Goal: Book appointment/travel/reservation

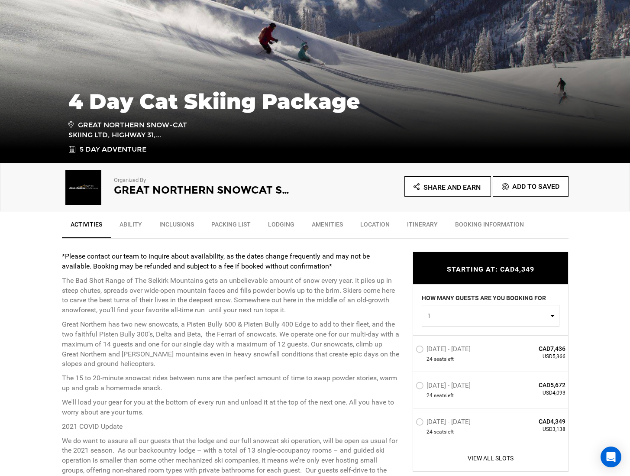
scroll to position [172, 0]
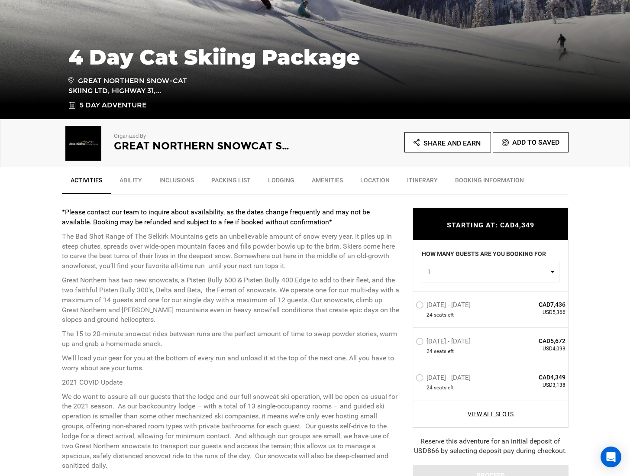
click at [126, 174] on link "Ability" at bounding box center [131, 182] width 40 height 22
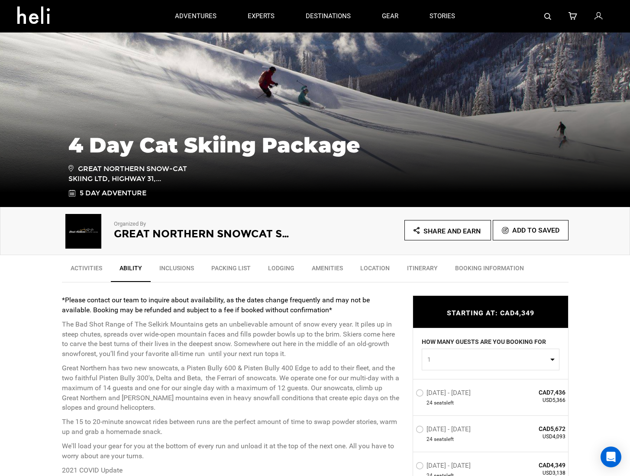
scroll to position [0, 0]
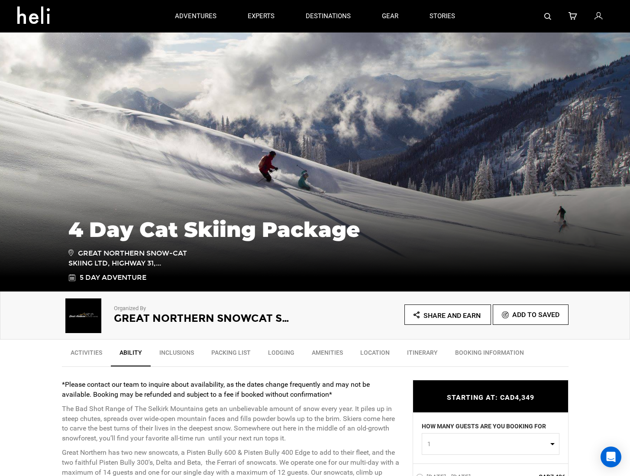
click at [182, 353] on link "Inclusions" at bounding box center [177, 355] width 52 height 22
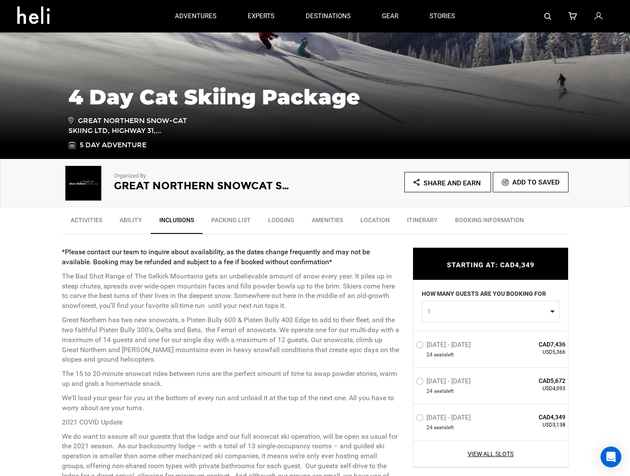
scroll to position [121, 0]
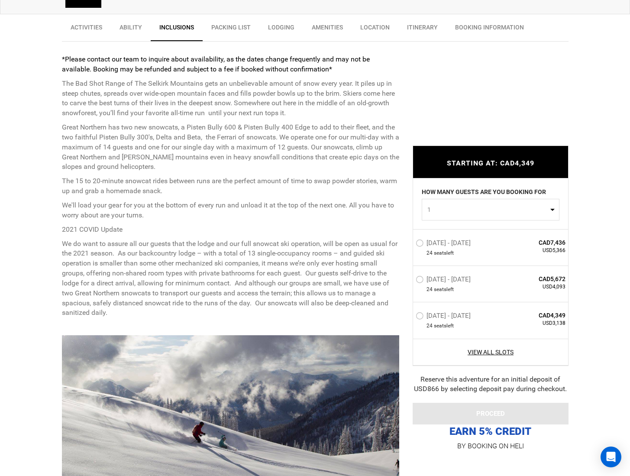
click at [223, 26] on link "Packing List" at bounding box center [231, 30] width 57 height 22
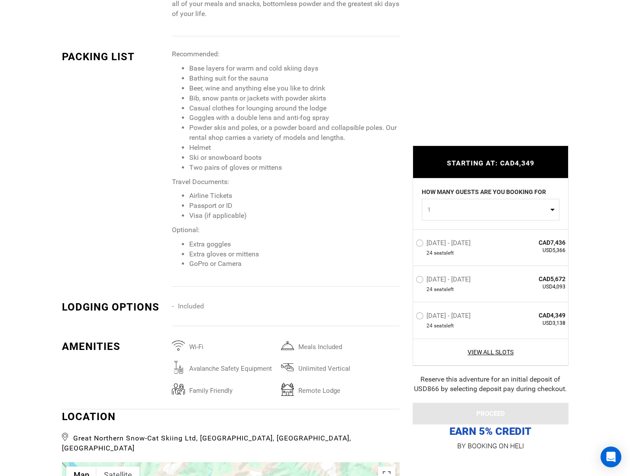
scroll to position [1063, 0]
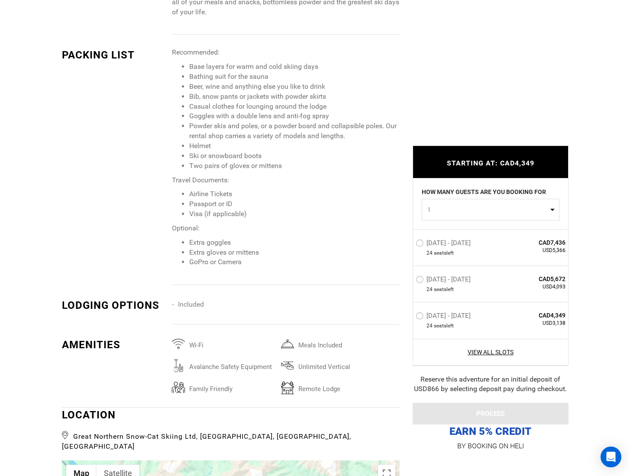
click at [232, 241] on li "Extra goggles" at bounding box center [294, 243] width 210 height 10
click at [259, 251] on li "Extra gloves or mittens" at bounding box center [294, 253] width 210 height 10
click at [260, 258] on li "GoPro or Camera" at bounding box center [294, 262] width 210 height 10
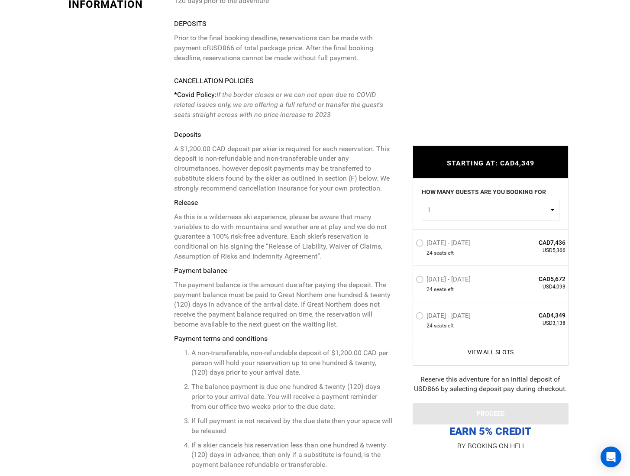
scroll to position [2305, 0]
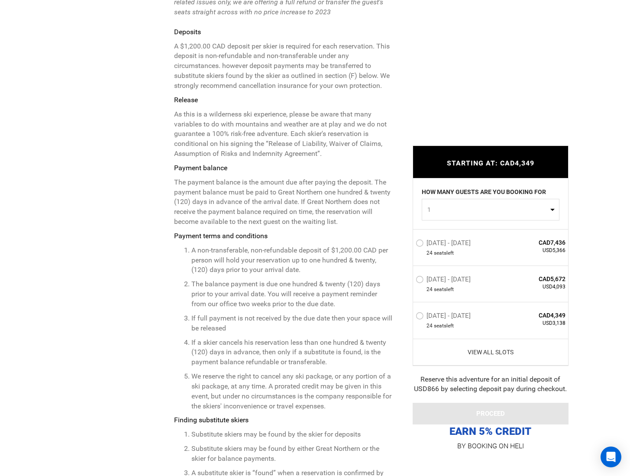
click at [490, 348] on link "View All Slots" at bounding box center [491, 351] width 150 height 9
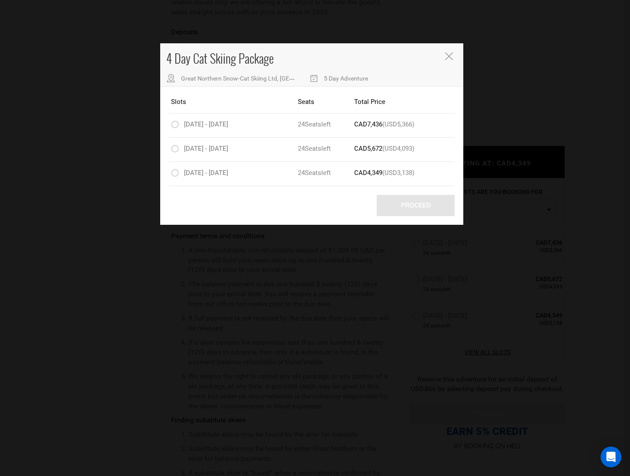
click at [458, 53] on div "4 Day Cat Skiing Package Great Northern Snow-Cat Skiing Ltd, [GEOGRAPHIC_DATA],…" at bounding box center [311, 64] width 303 height 43
click at [444, 54] on div "4 Day Cat Skiing Package Great Northern Snow-Cat Skiing Ltd, [GEOGRAPHIC_DATA],…" at bounding box center [311, 64] width 303 height 43
click at [446, 59] on icon "Close" at bounding box center [449, 56] width 8 height 8
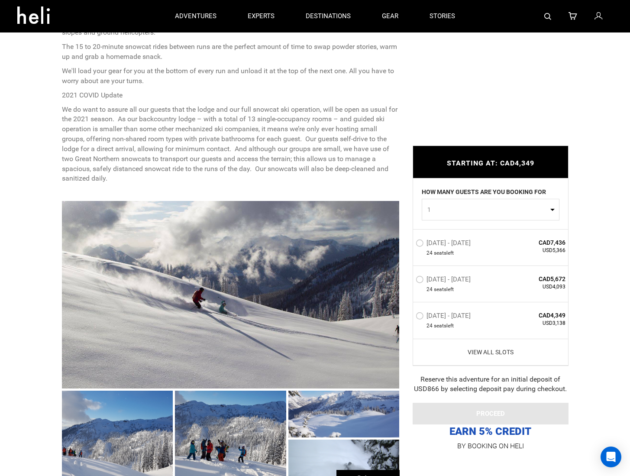
scroll to position [237, 0]
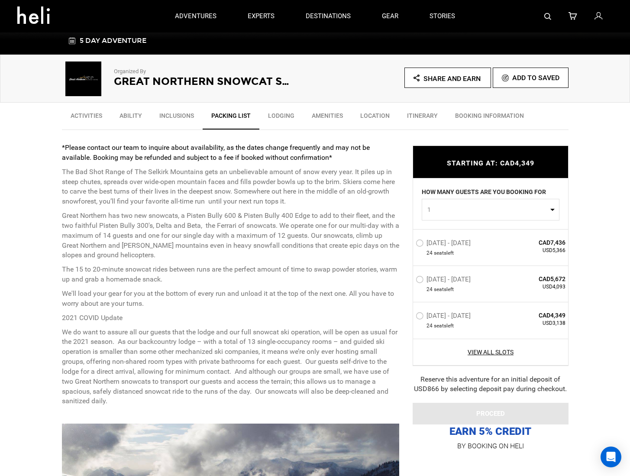
click at [278, 110] on link "Lodging" at bounding box center [281, 118] width 44 height 22
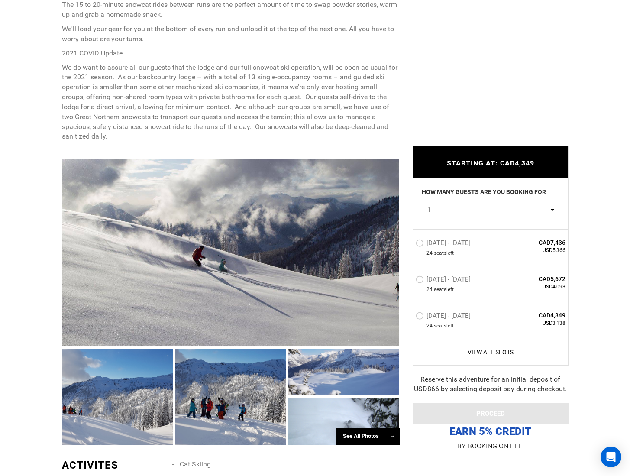
scroll to position [608, 0]
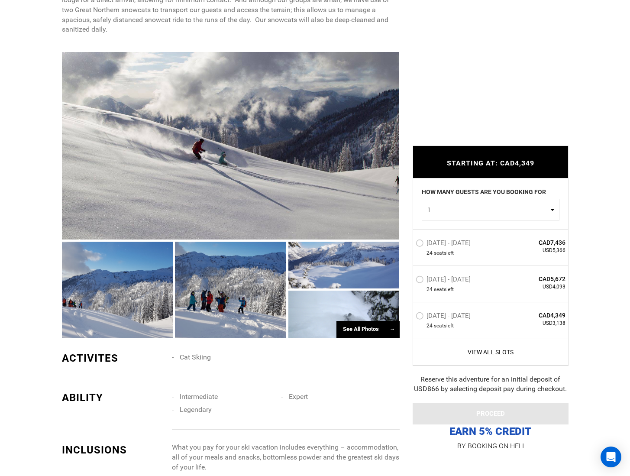
click at [365, 330] on div "See All Photos →" at bounding box center [367, 329] width 63 height 17
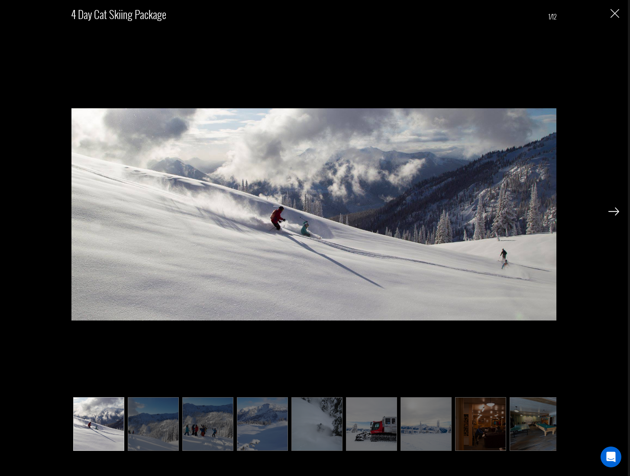
click at [488, 427] on img at bounding box center [480, 424] width 51 height 54
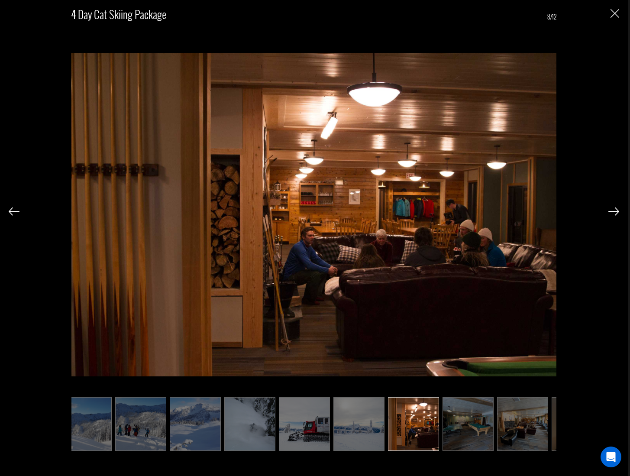
scroll to position [0, 170]
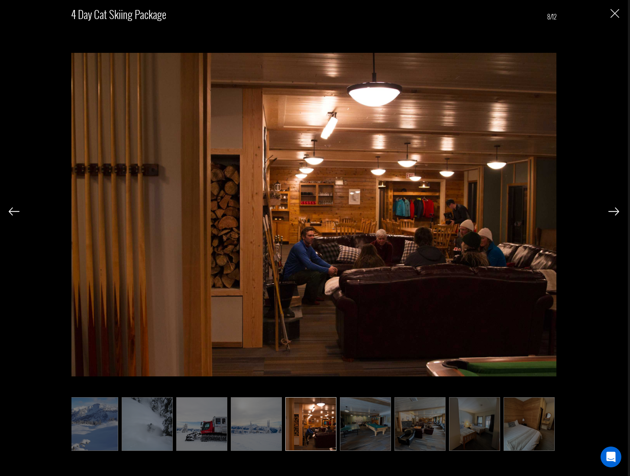
click at [608, 214] on img at bounding box center [613, 211] width 11 height 8
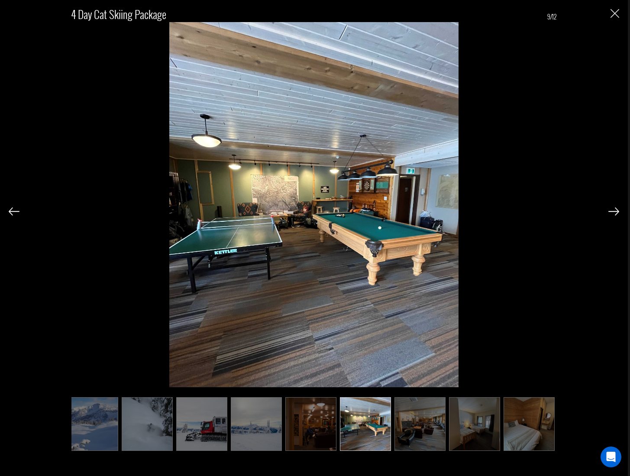
click at [608, 214] on img at bounding box center [613, 211] width 11 height 8
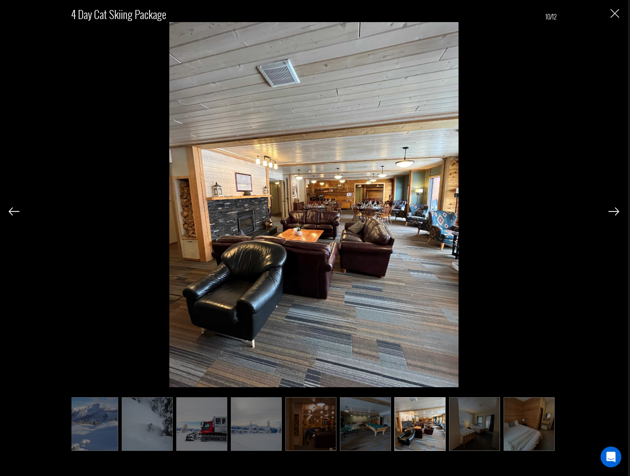
click at [608, 214] on img at bounding box center [613, 211] width 11 height 8
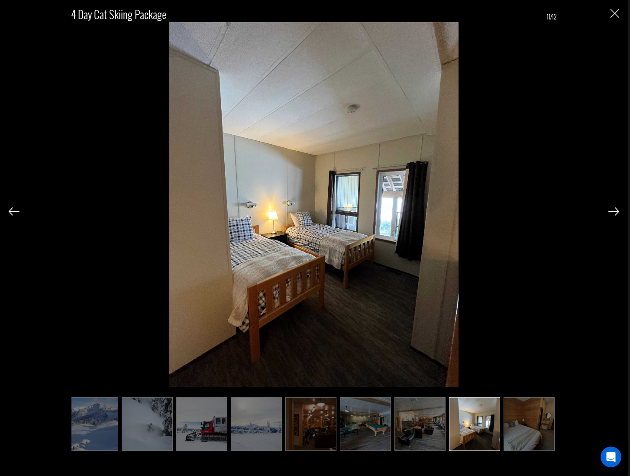
click at [608, 214] on img at bounding box center [613, 211] width 11 height 8
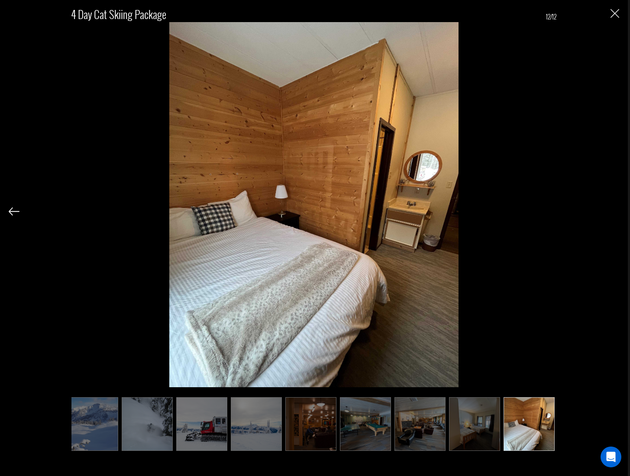
click at [608, 214] on div "4 Day Cat Skiing Package 12/12" at bounding box center [314, 226] width 610 height 452
click at [616, 12] on img "Close" at bounding box center [614, 13] width 9 height 9
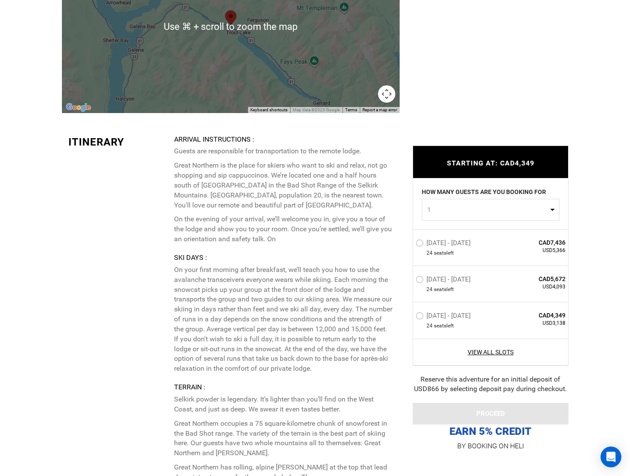
scroll to position [1589, 0]
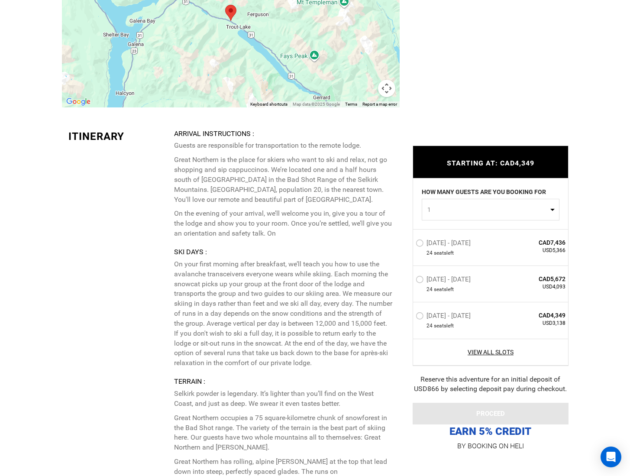
click at [203, 167] on p "Great Northern is the place for skiers who want to ski and relax, not go shoppi…" at bounding box center [283, 179] width 219 height 49
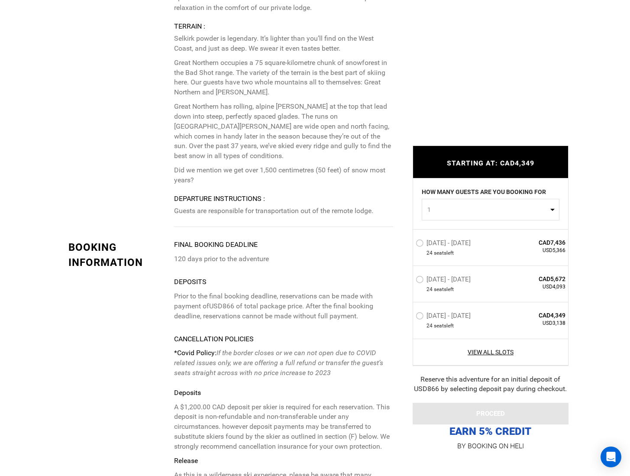
scroll to position [1989, 0]
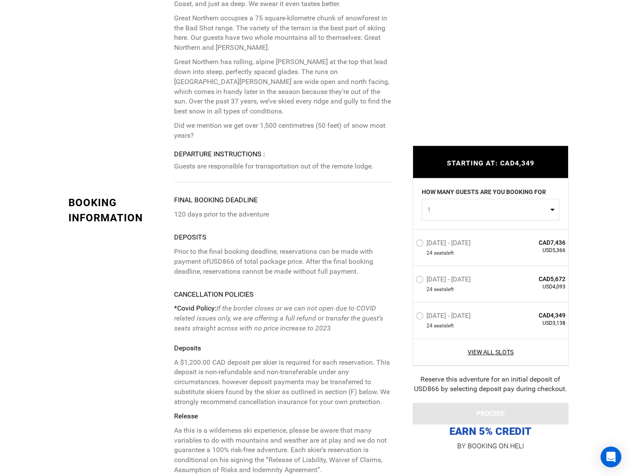
click at [423, 243] on label "[DATE] - [DATE]" at bounding box center [444, 244] width 57 height 10
click at [410, 243] on input "[DATE] - [DATE]" at bounding box center [410, 246] width 0 height 19
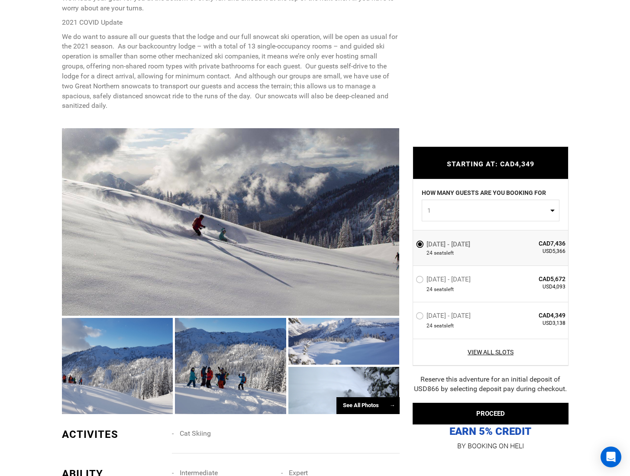
scroll to position [577, 0]
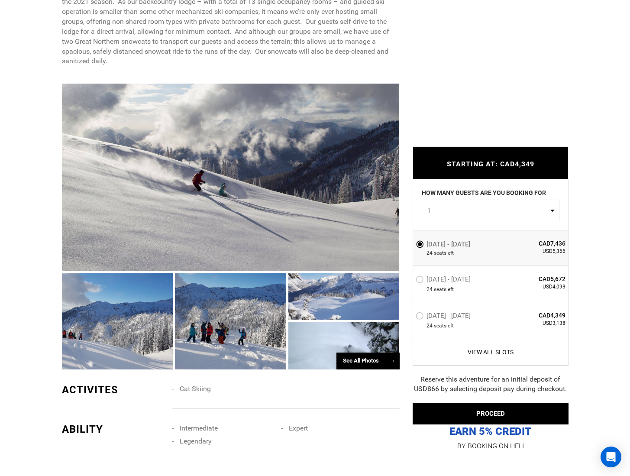
click at [239, 209] on div at bounding box center [231, 177] width 338 height 187
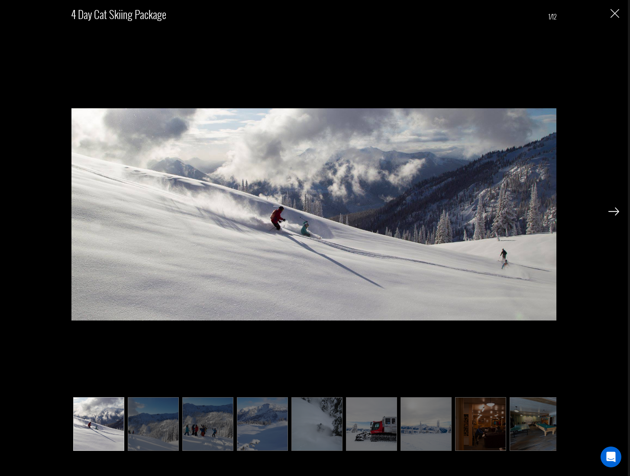
click at [613, 211] on img at bounding box center [613, 211] width 11 height 8
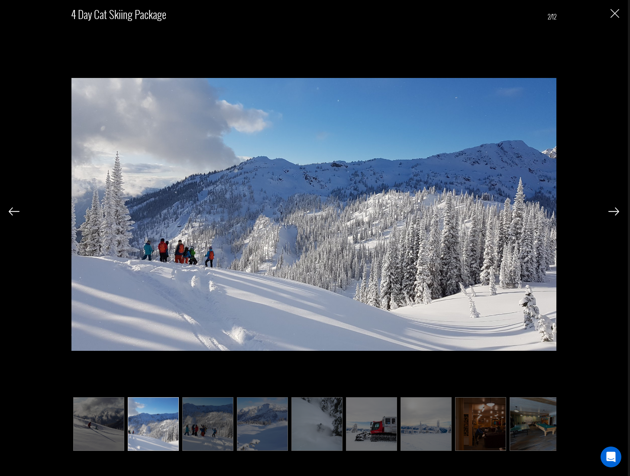
click at [613, 211] on img at bounding box center [613, 211] width 11 height 8
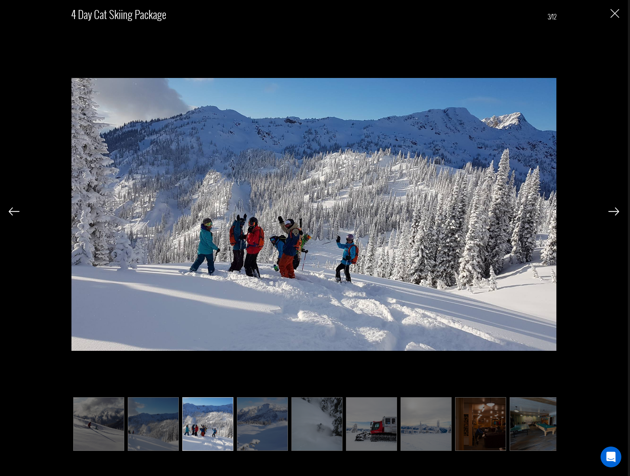
click at [613, 211] on img at bounding box center [613, 211] width 11 height 8
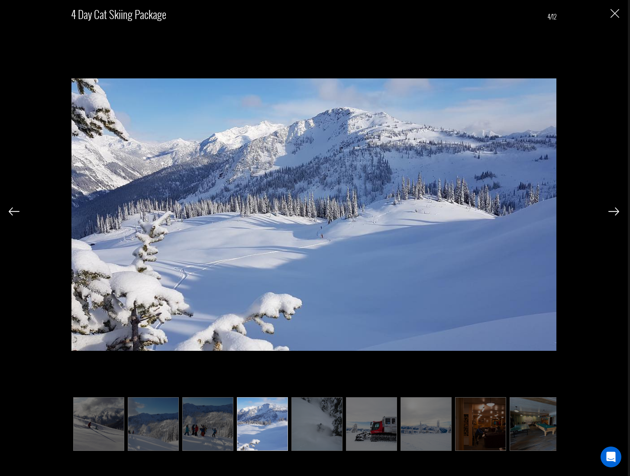
click at [613, 211] on img at bounding box center [613, 211] width 11 height 8
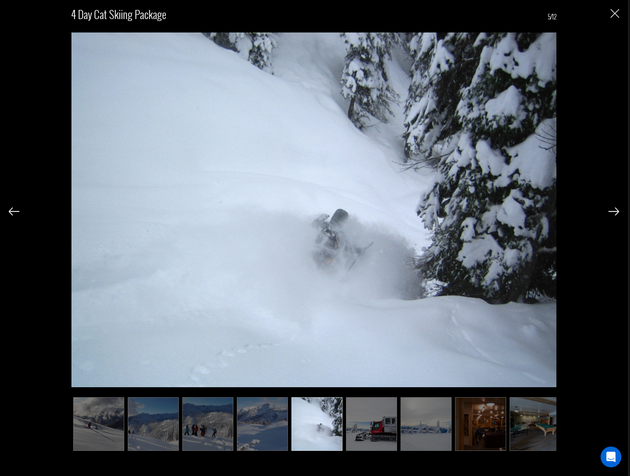
click at [613, 211] on img at bounding box center [613, 211] width 11 height 8
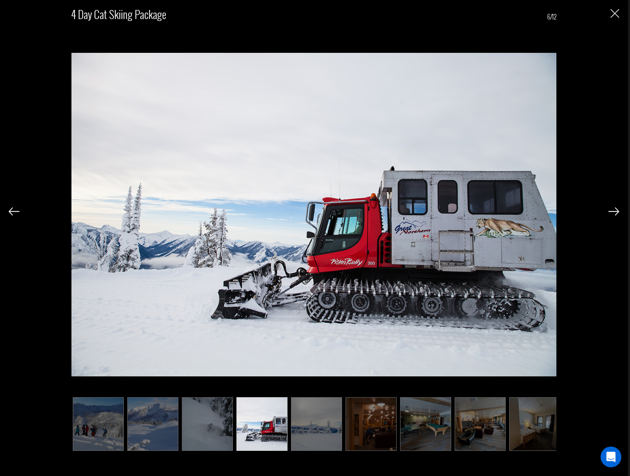
click at [613, 211] on img at bounding box center [613, 211] width 11 height 8
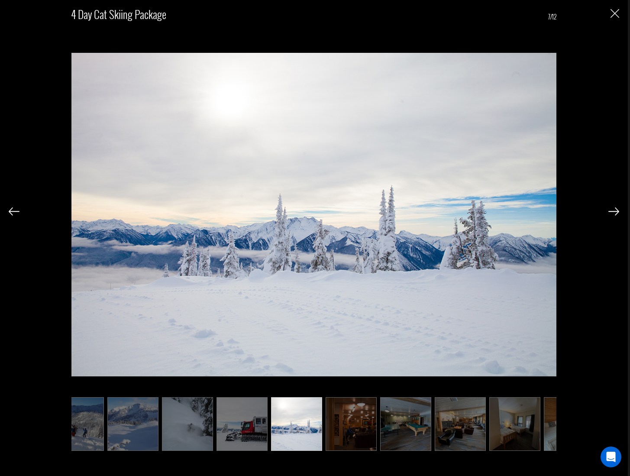
click at [613, 211] on img at bounding box center [613, 211] width 11 height 8
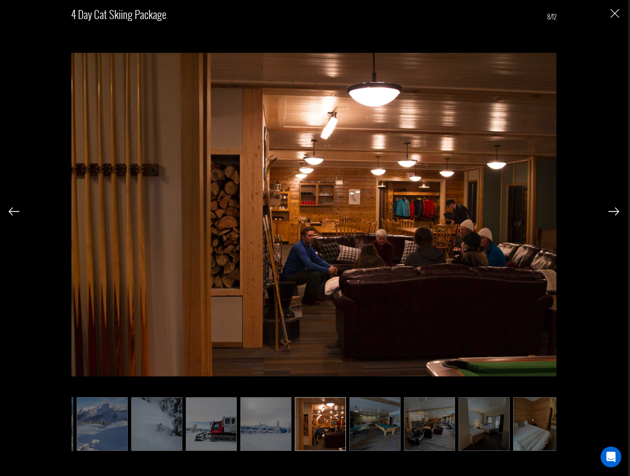
click at [613, 211] on img at bounding box center [613, 211] width 11 height 8
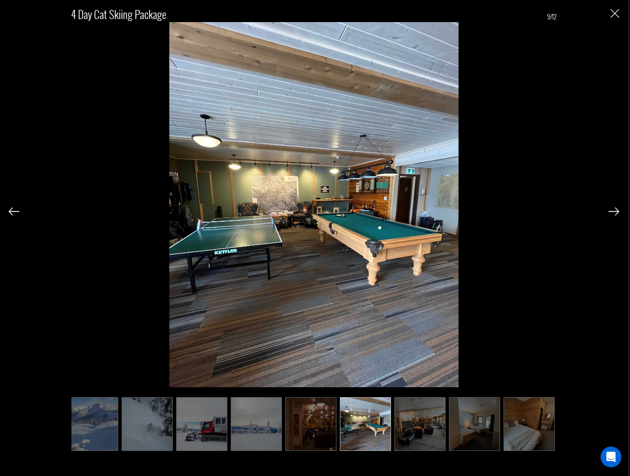
click at [613, 211] on img at bounding box center [613, 211] width 11 height 8
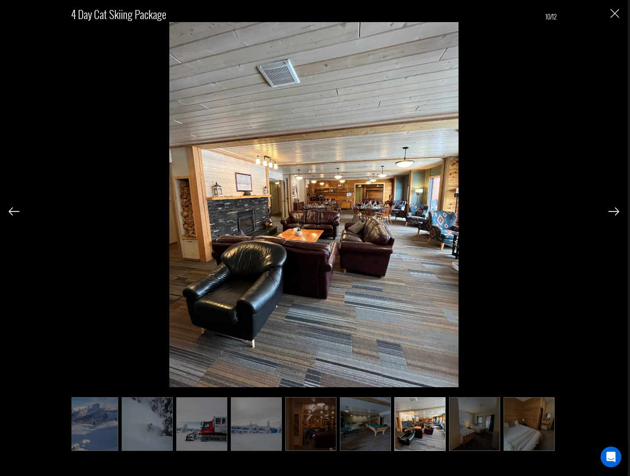
click at [613, 211] on img at bounding box center [613, 211] width 11 height 8
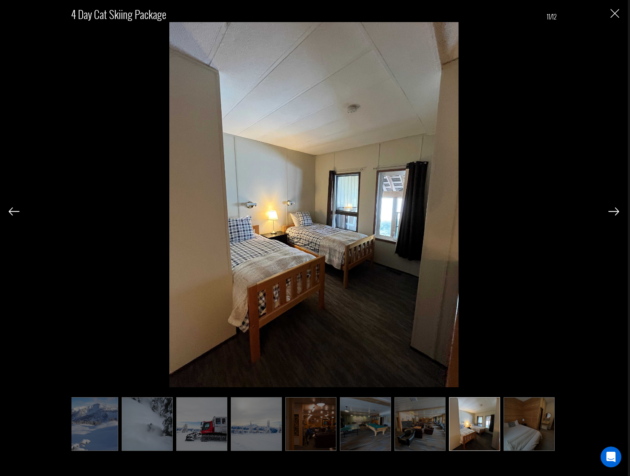
click at [613, 211] on img at bounding box center [613, 211] width 11 height 8
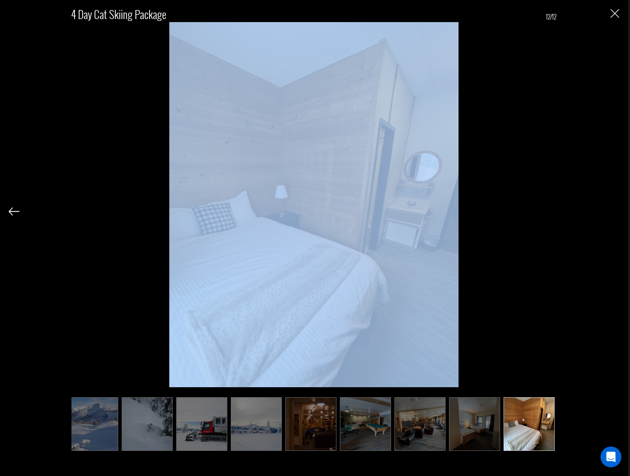
click at [613, 211] on div "4 Day Cat Skiing Package 12/12" at bounding box center [314, 226] width 610 height 452
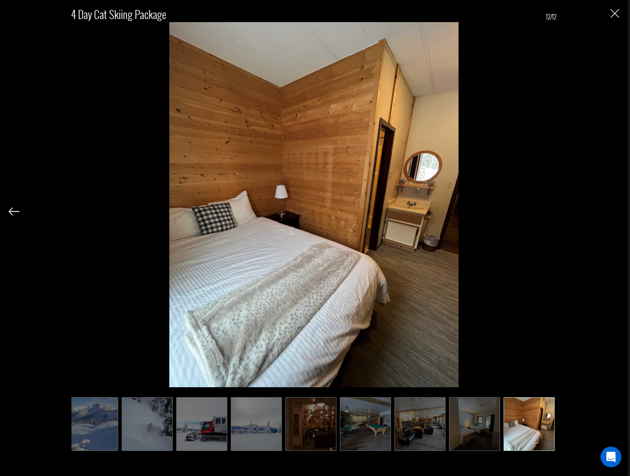
drag, startPoint x: 590, startPoint y: 126, endPoint x: 602, endPoint y: 94, distance: 35.1
click at [590, 126] on div "4 Day Cat Skiing Package 12/12" at bounding box center [314, 226] width 610 height 452
click at [615, 18] on div "4 Day Cat Skiing Package 12/12" at bounding box center [314, 226] width 610 height 452
click at [616, 10] on img "Close" at bounding box center [614, 13] width 9 height 9
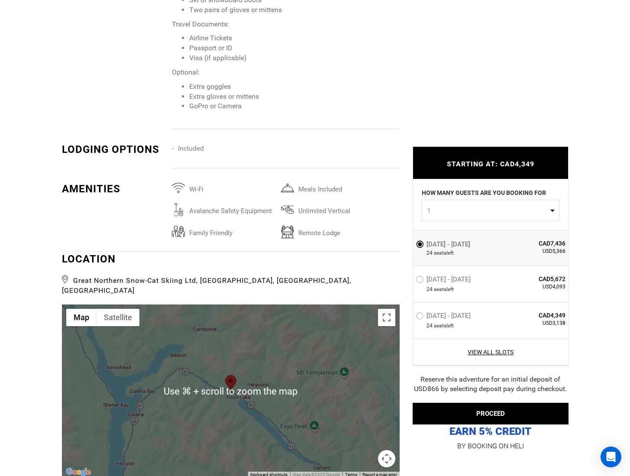
scroll to position [1308, 0]
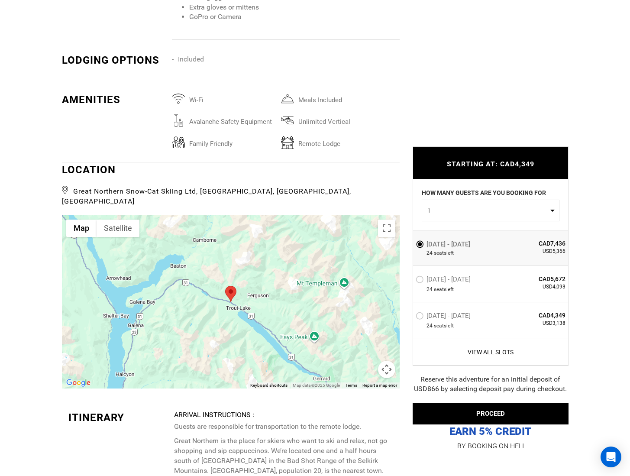
drag, startPoint x: 302, startPoint y: 278, endPoint x: 316, endPoint y: 262, distance: 20.9
click at [304, 278] on div at bounding box center [231, 301] width 338 height 173
click at [109, 219] on button "Satellite" at bounding box center [118, 227] width 43 height 17
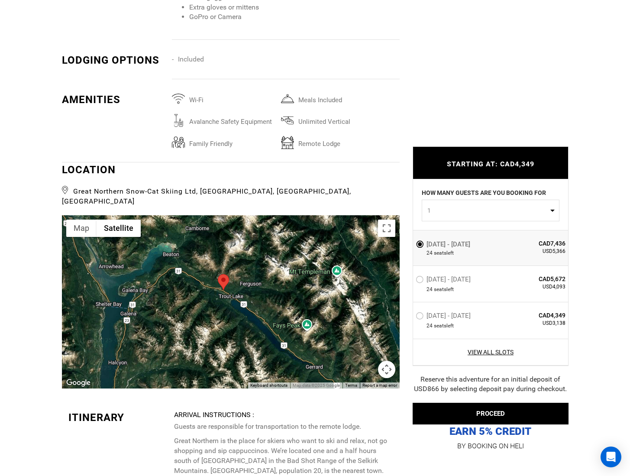
drag, startPoint x: 287, startPoint y: 311, endPoint x: 279, endPoint y: 298, distance: 16.0
click at [279, 298] on div at bounding box center [231, 301] width 338 height 173
click at [385, 219] on button "Toggle fullscreen view" at bounding box center [386, 227] width 17 height 17
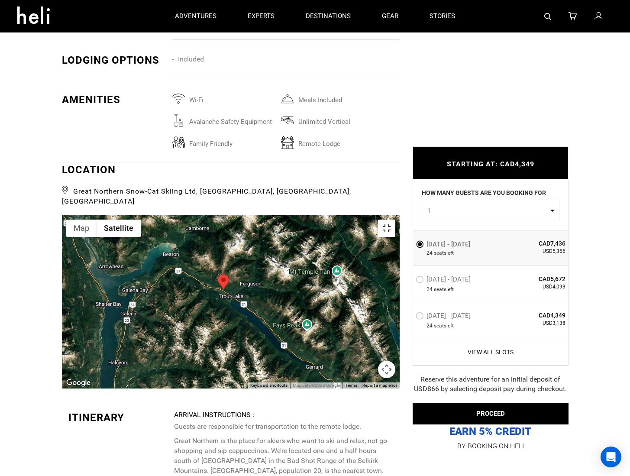
scroll to position [0, 0]
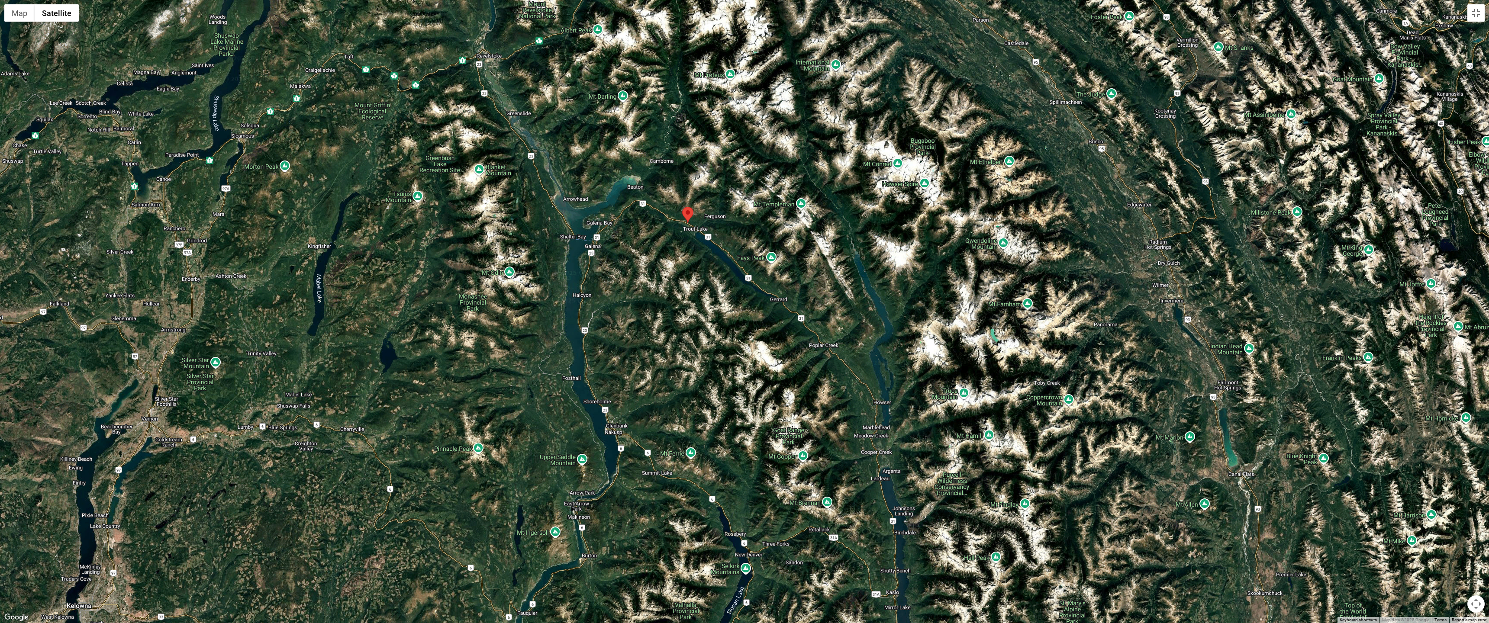
drag, startPoint x: 681, startPoint y: 286, endPoint x: 701, endPoint y: 305, distance: 27.9
click at [629, 305] on div at bounding box center [744, 311] width 1489 height 623
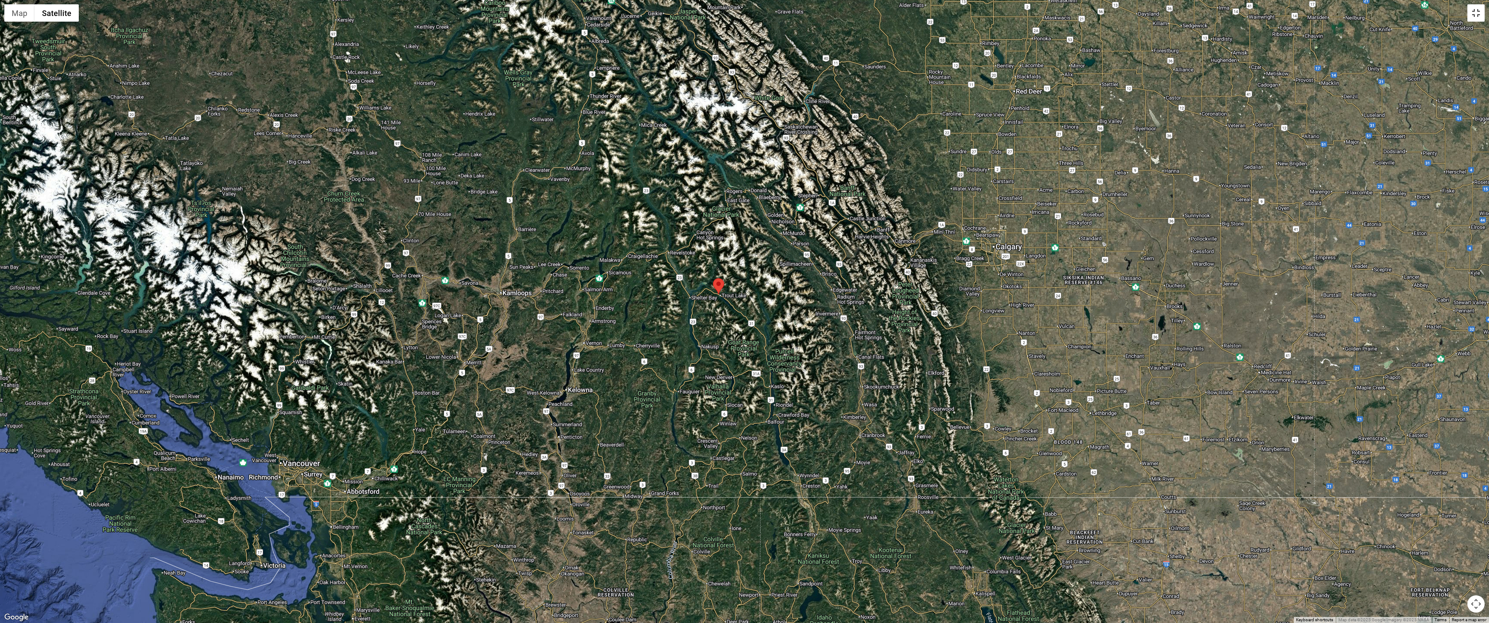
drag, startPoint x: 1472, startPoint y: 8, endPoint x: 1472, endPoint y: 580, distance: 571.9
click at [629, 8] on button "Toggle fullscreen view" at bounding box center [1476, 12] width 17 height 17
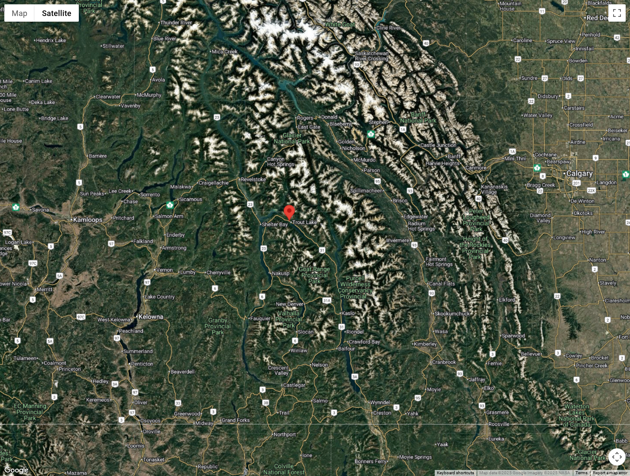
scroll to position [267, 0]
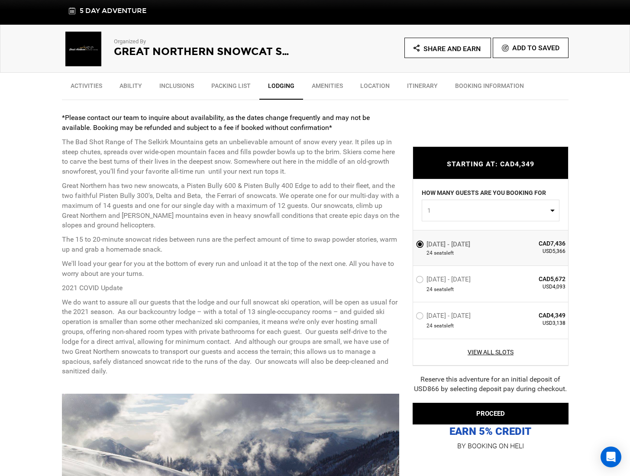
click at [218, 86] on link "Packing List" at bounding box center [231, 88] width 57 height 22
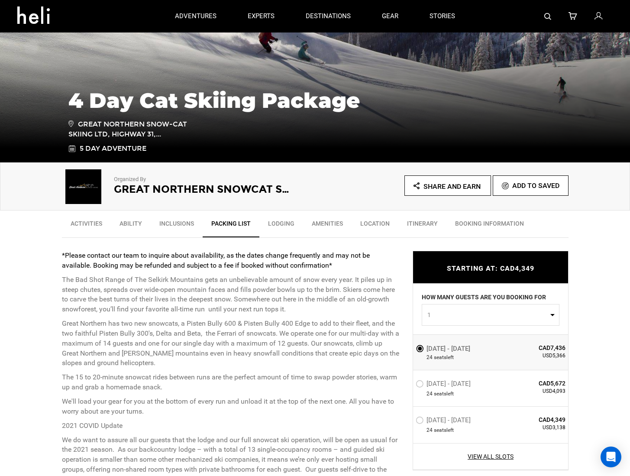
click at [287, 220] on link "Lodging" at bounding box center [281, 226] width 44 height 22
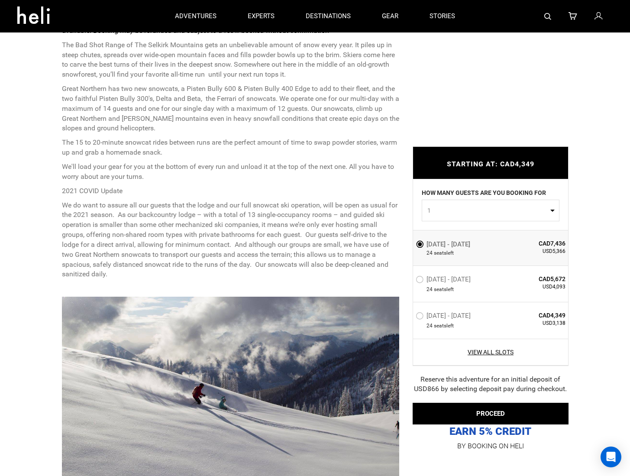
scroll to position [0, 0]
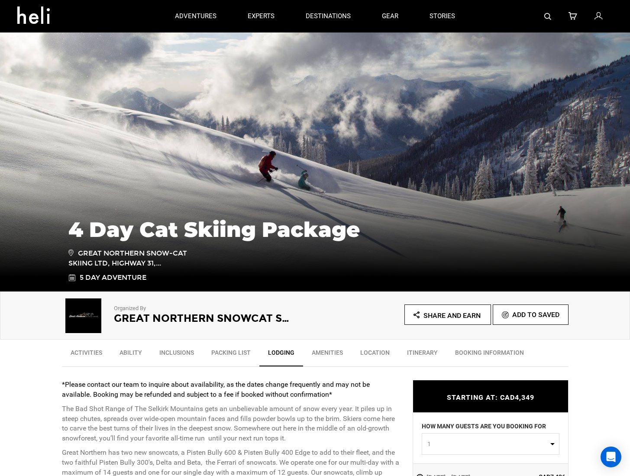
click at [328, 357] on link "Amenities" at bounding box center [327, 355] width 48 height 22
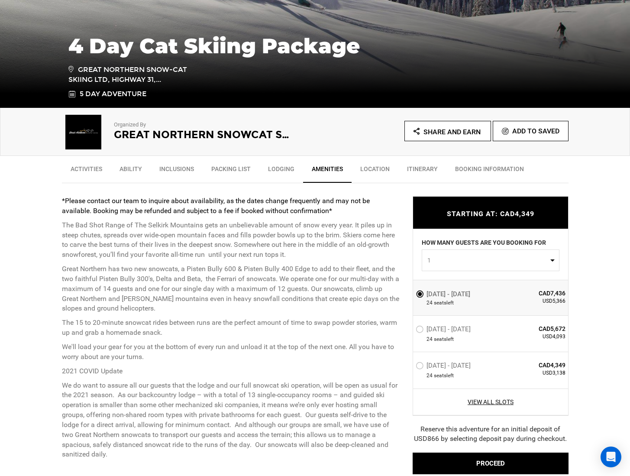
click at [388, 168] on link "Location" at bounding box center [375, 171] width 47 height 22
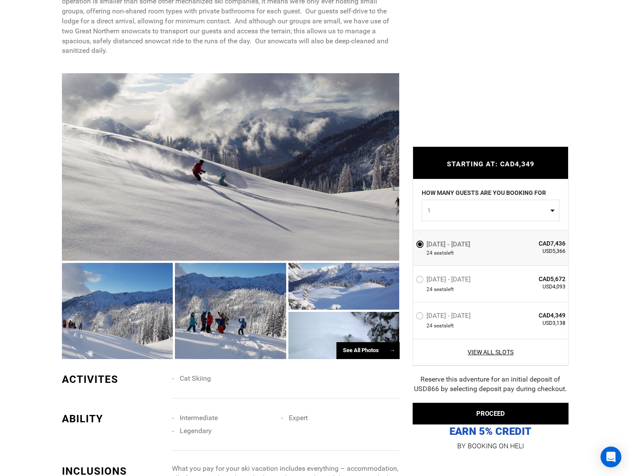
scroll to position [613, 0]
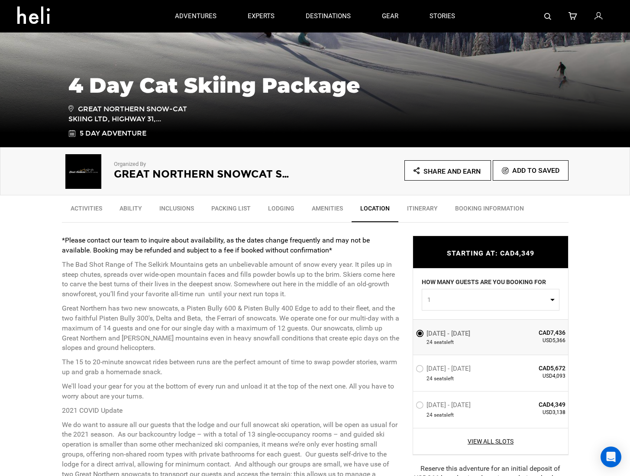
click at [419, 204] on link "Itinerary" at bounding box center [422, 211] width 48 height 22
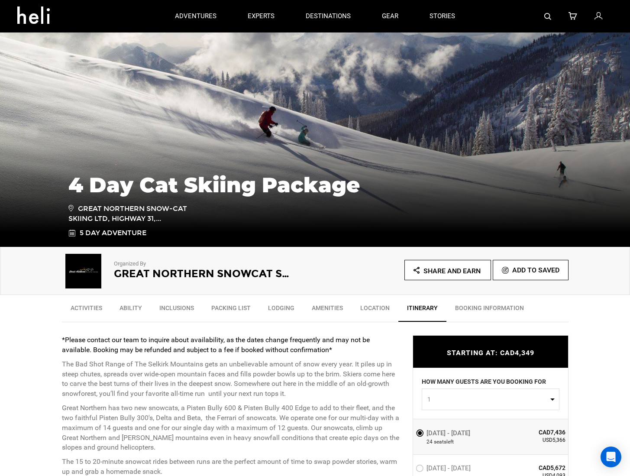
scroll to position [0, 0]
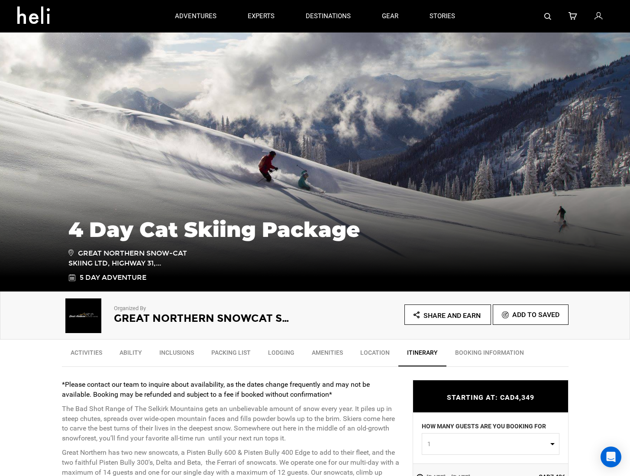
click at [335, 357] on link "Amenities" at bounding box center [327, 355] width 48 height 22
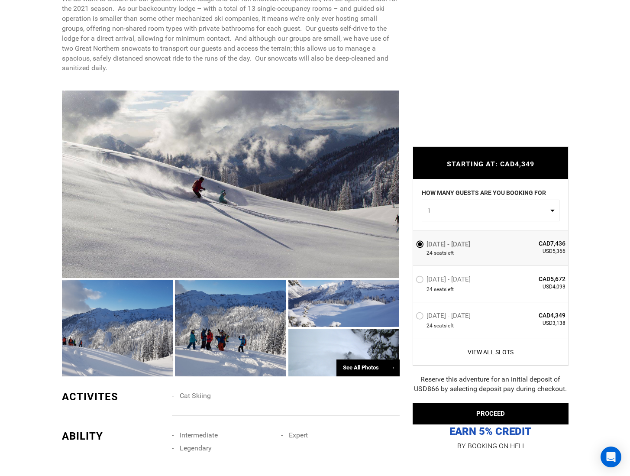
scroll to position [674, 0]
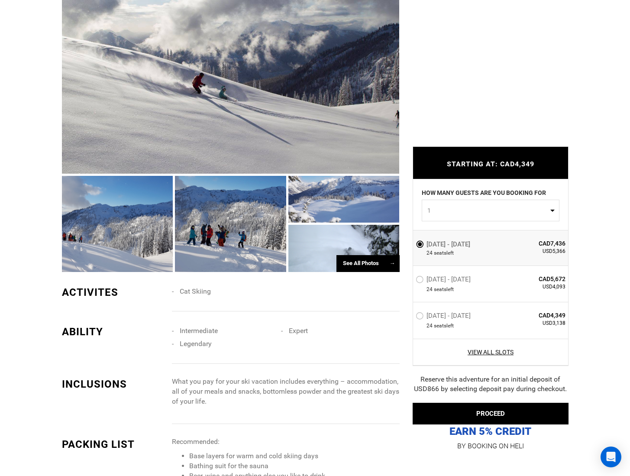
click at [358, 265] on div "See All Photos →" at bounding box center [367, 263] width 63 height 17
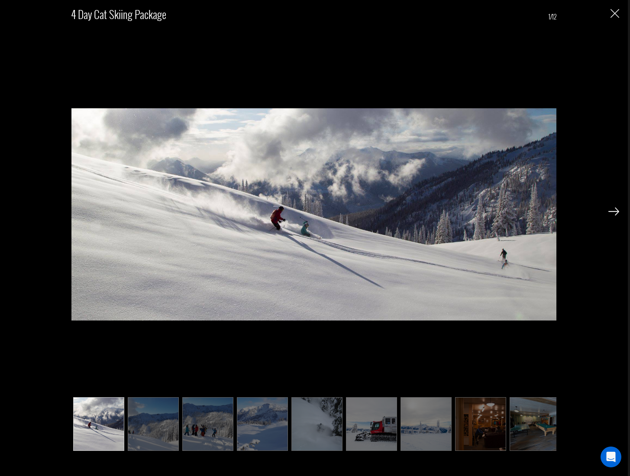
click at [608, 213] on img at bounding box center [613, 211] width 11 height 8
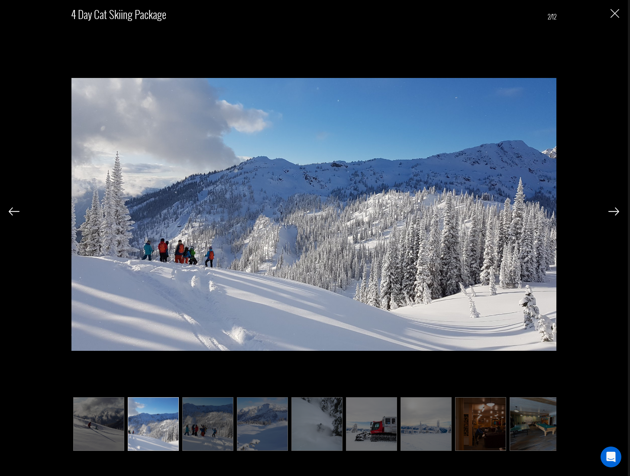
click at [609, 213] on img at bounding box center [613, 211] width 11 height 8
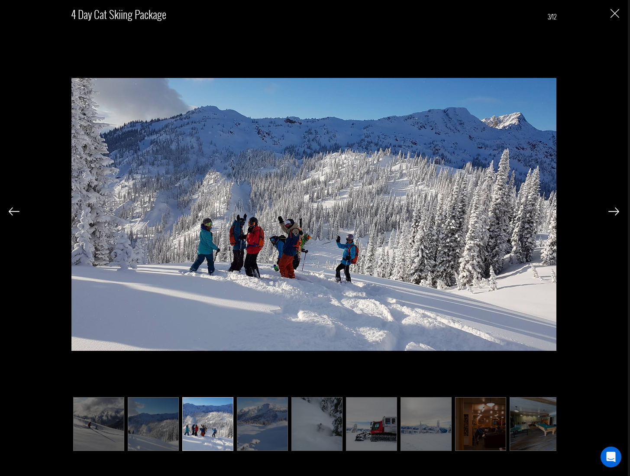
click at [609, 213] on img at bounding box center [613, 211] width 11 height 8
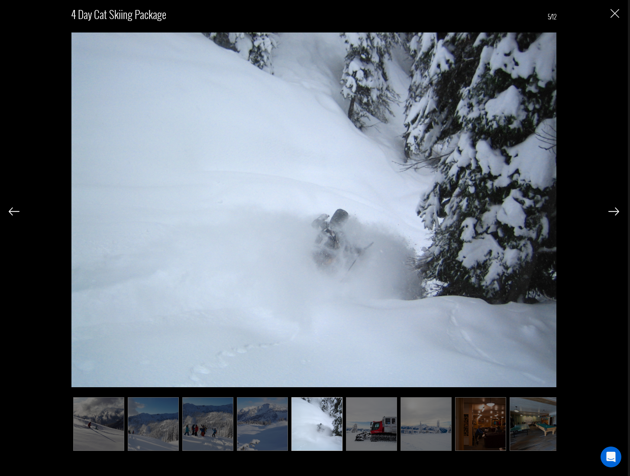
click at [609, 213] on img at bounding box center [613, 211] width 11 height 8
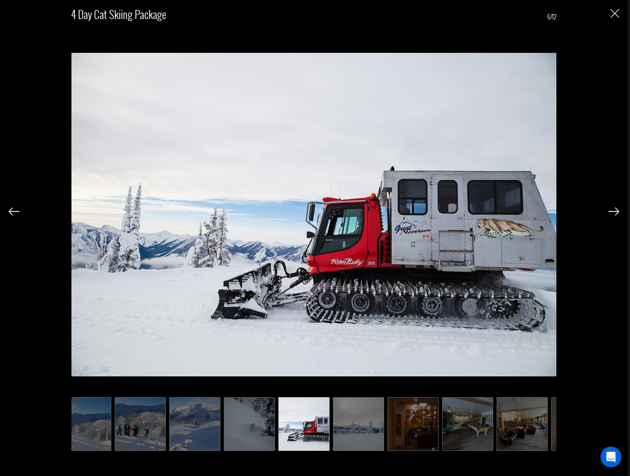
click at [609, 213] on img at bounding box center [613, 211] width 11 height 8
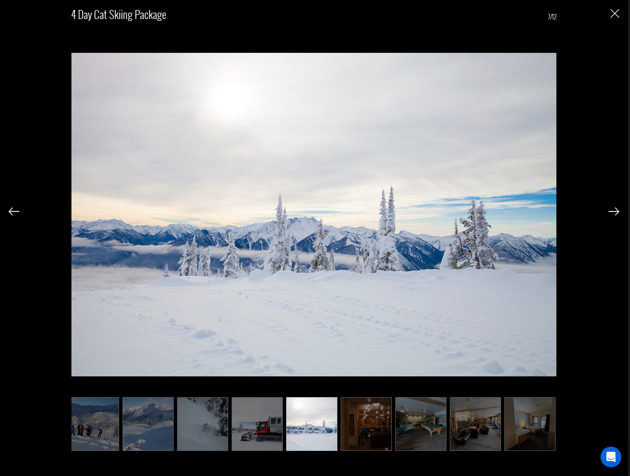
click at [609, 213] on img at bounding box center [613, 211] width 11 height 8
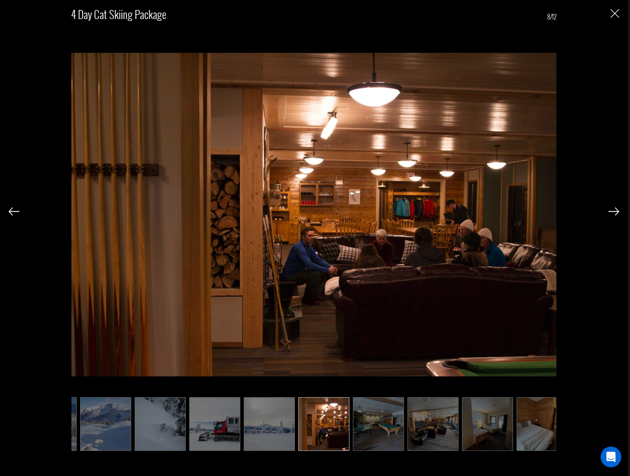
click at [609, 213] on img at bounding box center [613, 211] width 11 height 8
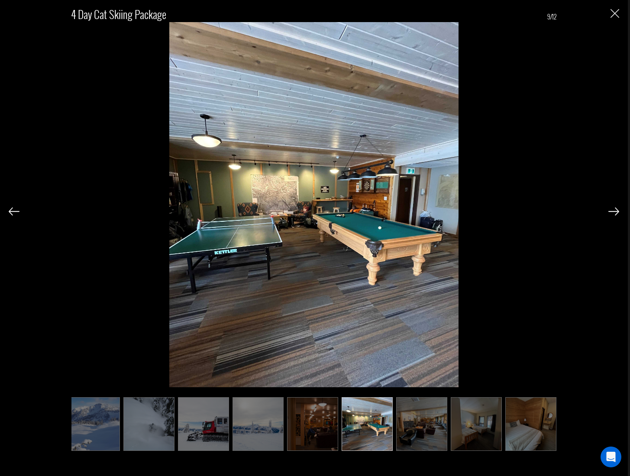
scroll to position [0, 170]
click at [609, 213] on img at bounding box center [613, 211] width 11 height 8
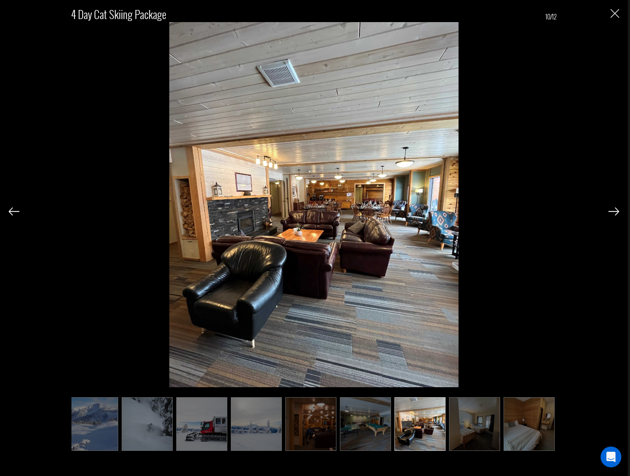
click at [609, 213] on img at bounding box center [613, 211] width 11 height 8
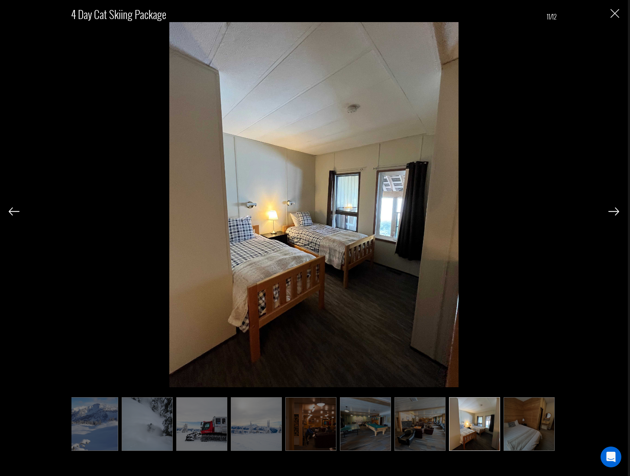
click at [609, 213] on img at bounding box center [613, 211] width 11 height 8
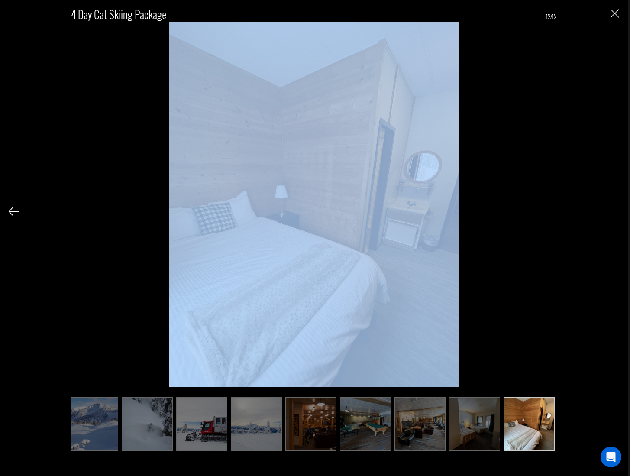
click at [609, 213] on div "4 Day Cat Skiing Package 12/12" at bounding box center [314, 226] width 610 height 452
click at [615, 19] on div "4 Day Cat Skiing Package 12/12" at bounding box center [314, 226] width 610 height 452
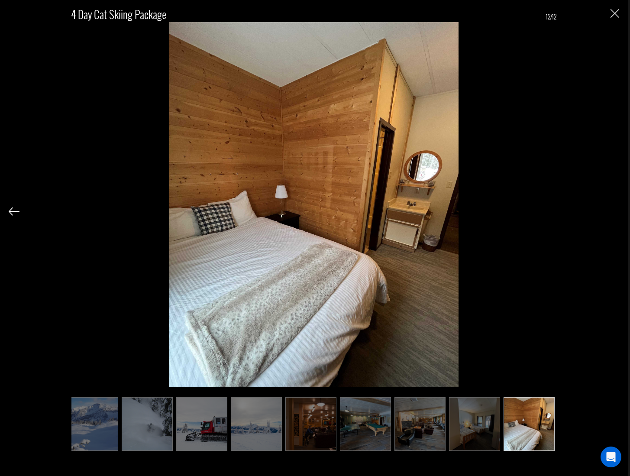
click at [617, 12] on img "Close" at bounding box center [614, 13] width 9 height 9
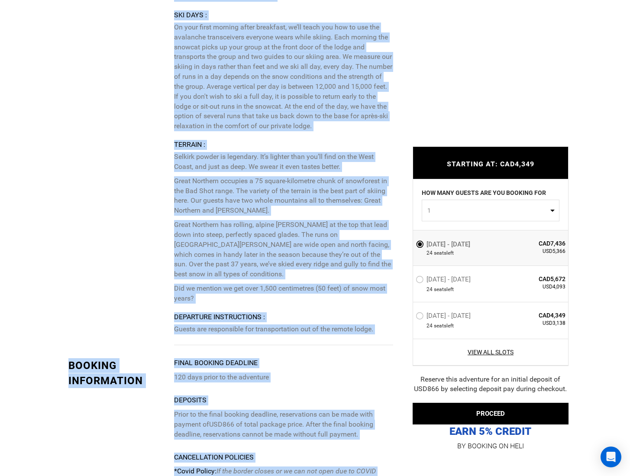
scroll to position [1932, 0]
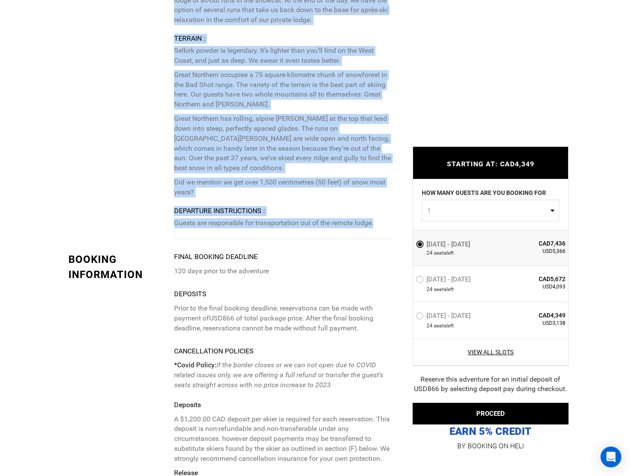
drag, startPoint x: 176, startPoint y: 132, endPoint x: 388, endPoint y: 201, distance: 223.4
click at [388, 201] on div "Arrival Instructions : Guests are responsible for transportation to the remote …" at bounding box center [283, 7] width 219 height 442
copy div "Loremip Dolorsitamet : Consec adi elitseddoei tem incididuntutla et dol magnaa …"
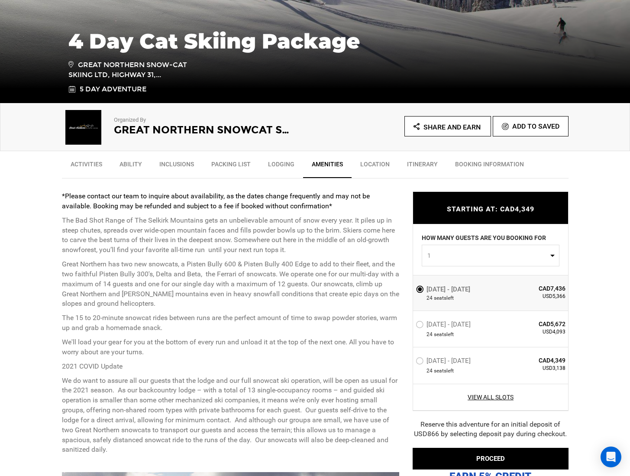
scroll to position [250, 0]
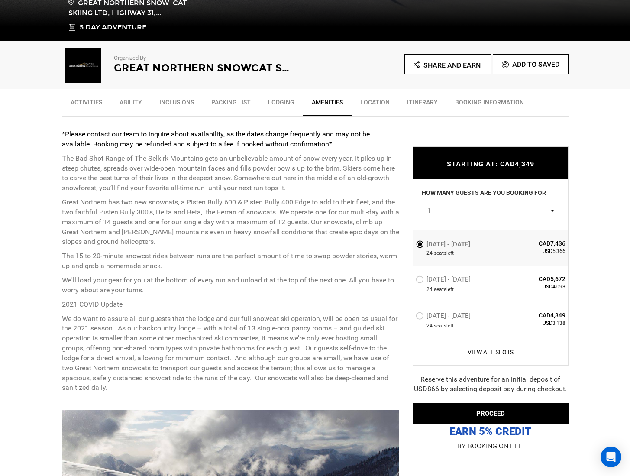
drag, startPoint x: 61, startPoint y: 157, endPoint x: 355, endPoint y: 391, distance: 375.8
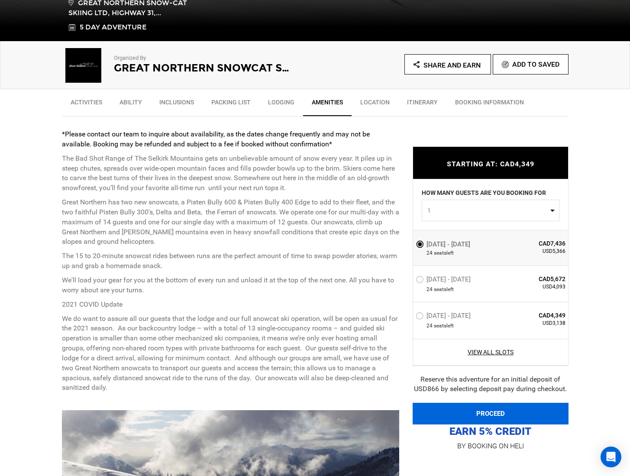
copy div "Lor Ips Dolo Sitam co Adi Elitsed Doeiusmod temp in utlaboreetdo magnaa en admi…"
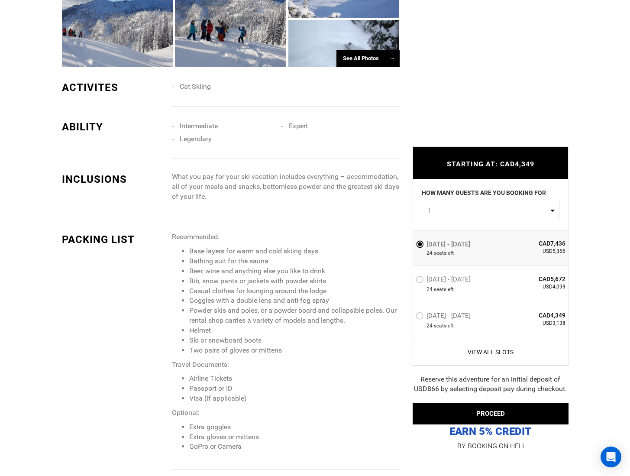
scroll to position [923, 0]
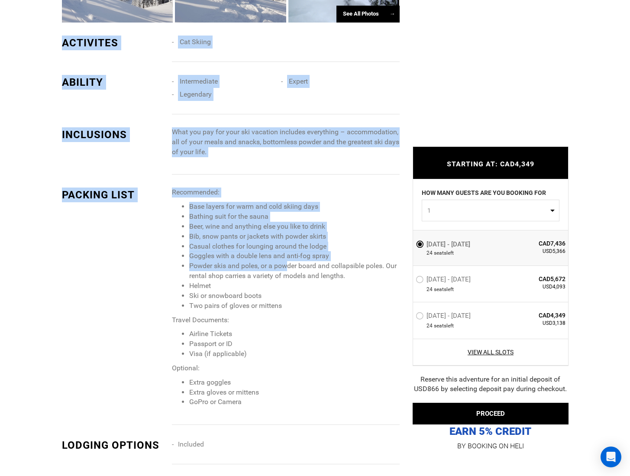
drag, startPoint x: 62, startPoint y: 41, endPoint x: 289, endPoint y: 265, distance: 318.7
click at [289, 265] on div "See All Photos → ACTIVITES Cat Skiing ABILITY Intermediate Expert Legendary" at bounding box center [231, 142] width 338 height 810
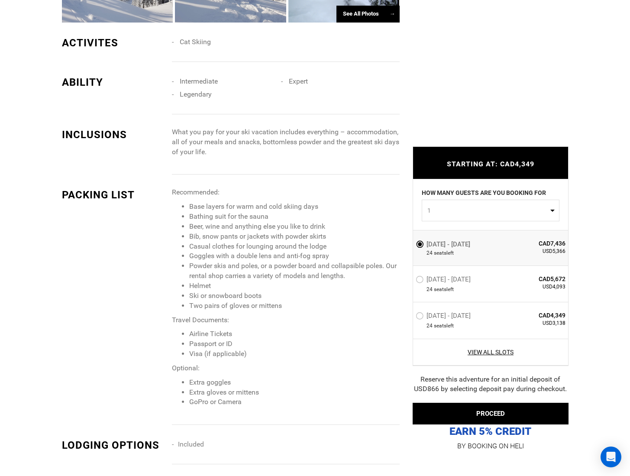
click at [287, 353] on li "Visa (if applicable)" at bounding box center [294, 354] width 210 height 10
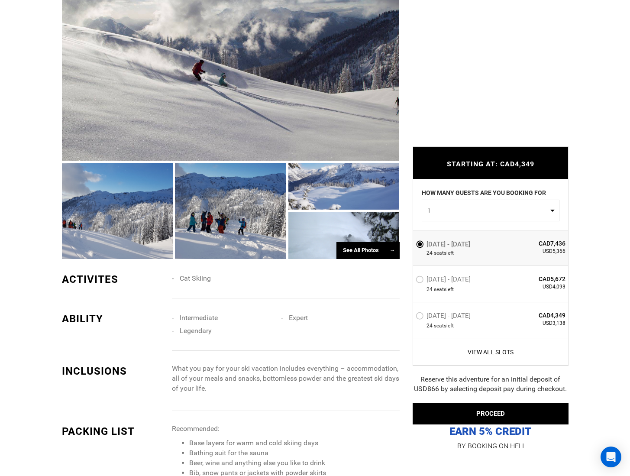
scroll to position [548, 0]
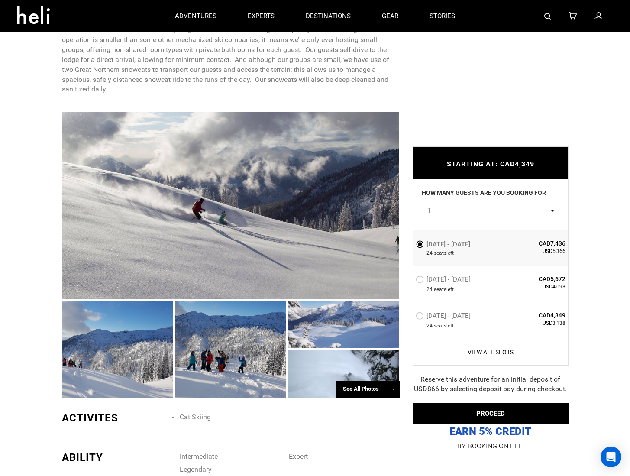
click at [122, 325] on div at bounding box center [117, 349] width 111 height 96
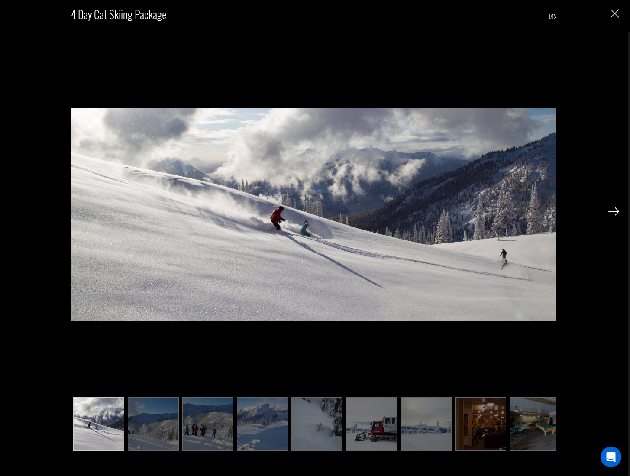
click at [611, 206] on div at bounding box center [613, 210] width 11 height 15
click at [613, 214] on img at bounding box center [613, 211] width 11 height 8
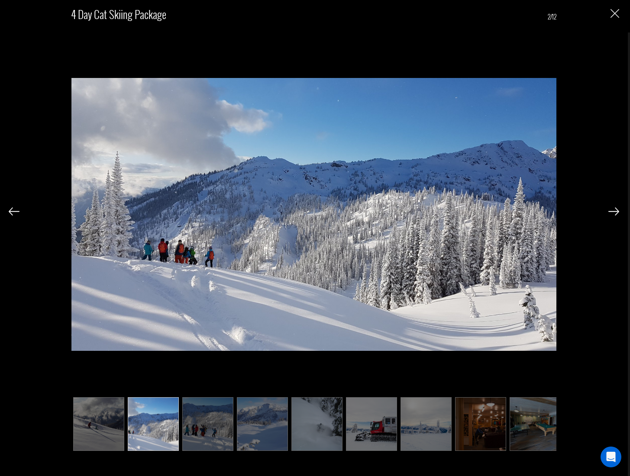
click at [613, 214] on img at bounding box center [613, 211] width 11 height 8
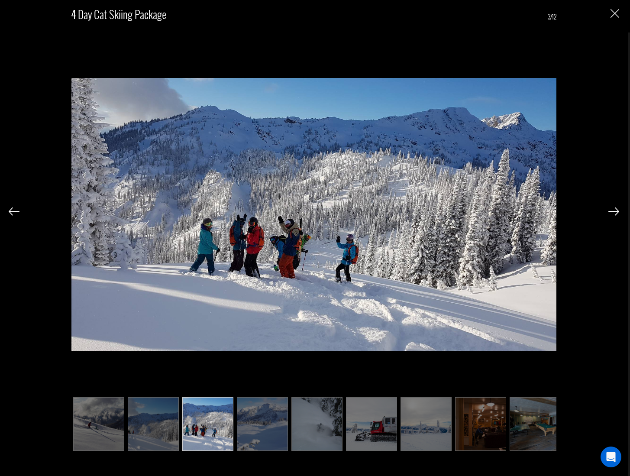
click at [613, 16] on img "Close" at bounding box center [614, 13] width 9 height 9
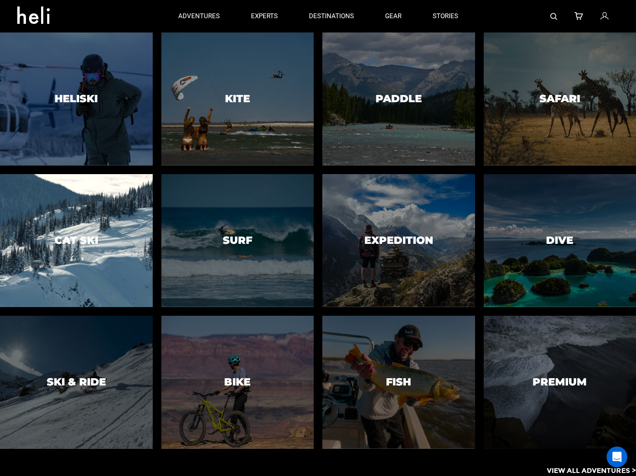
click at [57, 248] on div at bounding box center [76, 240] width 156 height 135
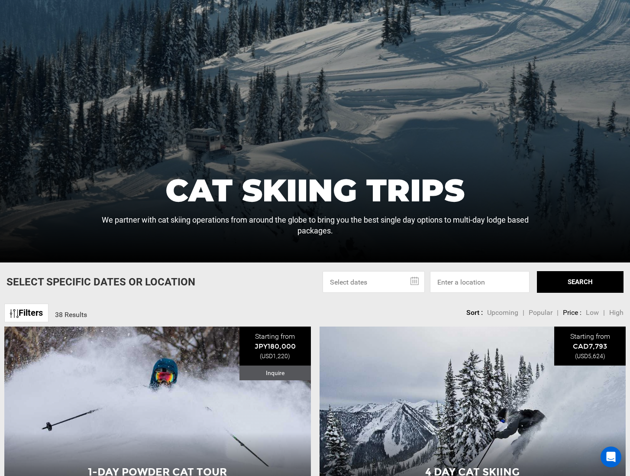
scroll to position [347, 0]
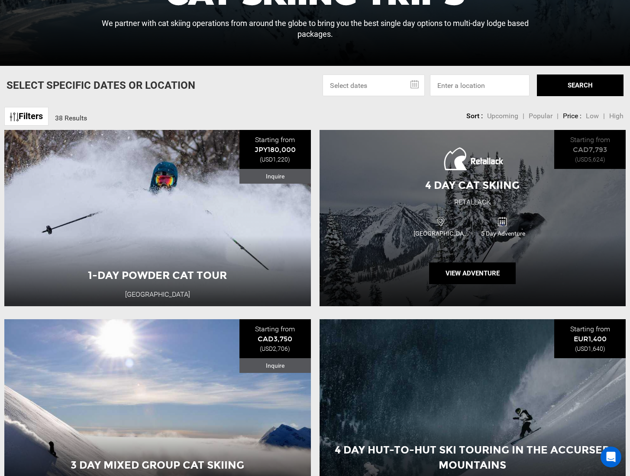
click at [499, 258] on div "4 Day Cat Skiing Retallack Canada 5 Day Adventure View Adventure" at bounding box center [472, 218] width 306 height 176
click at [497, 266] on button "View Adventure" at bounding box center [472, 273] width 87 height 22
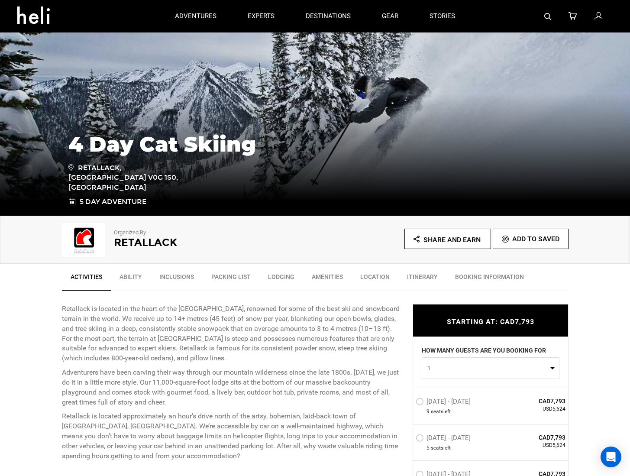
scroll to position [31, 0]
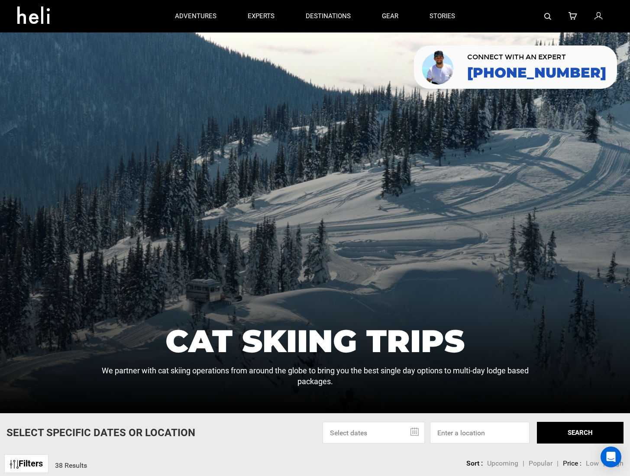
scroll to position [355, 0]
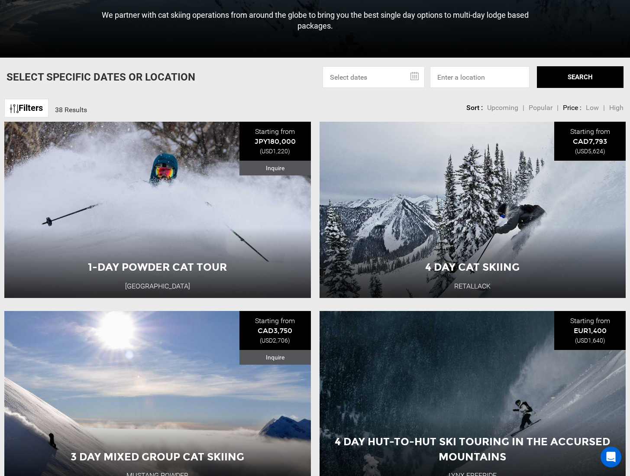
click at [380, 78] on input "text" at bounding box center [374, 77] width 102 height 22
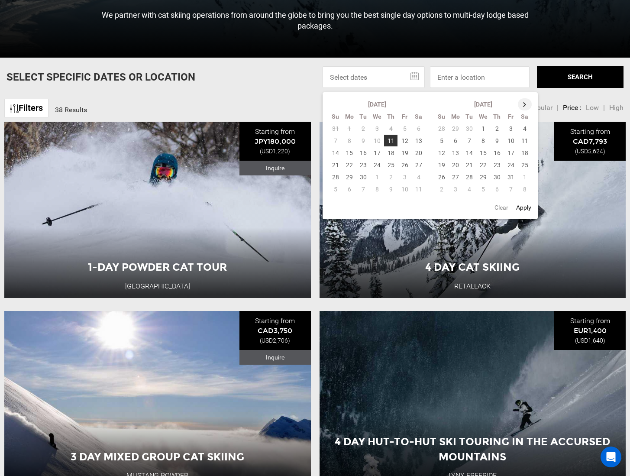
click at [523, 103] on th at bounding box center [525, 104] width 14 height 12
click at [443, 138] on td "4" at bounding box center [442, 141] width 14 height 12
click at [498, 141] on td "8" at bounding box center [497, 141] width 14 height 12
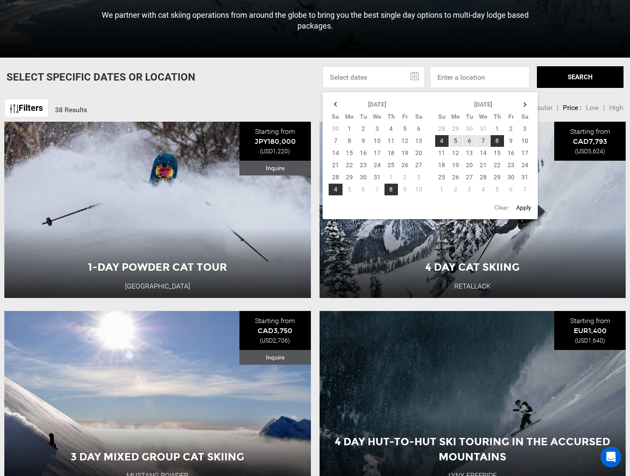
click at [574, 74] on button "SEARCH" at bounding box center [580, 77] width 87 height 22
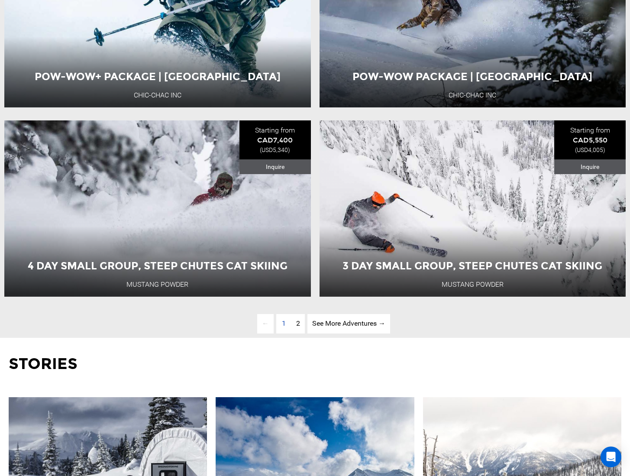
scroll to position [2401, 0]
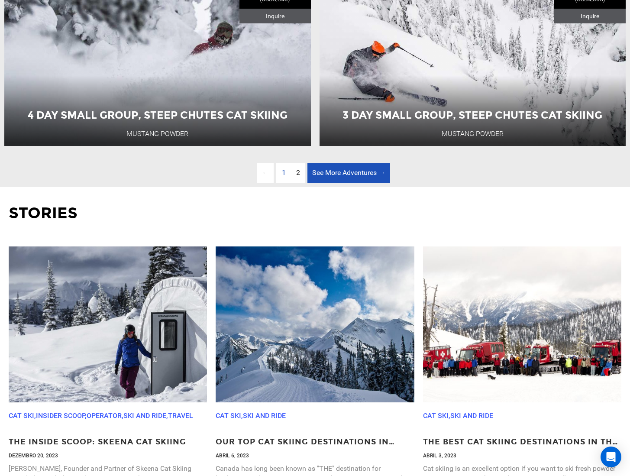
click at [341, 183] on link "See More Adventures → page" at bounding box center [348, 172] width 83 height 19
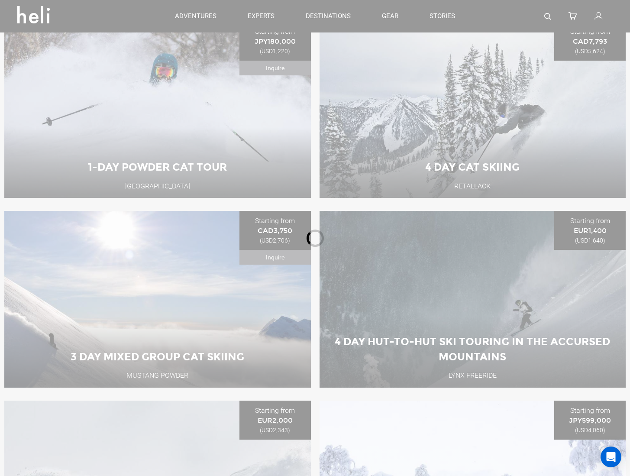
scroll to position [436, 0]
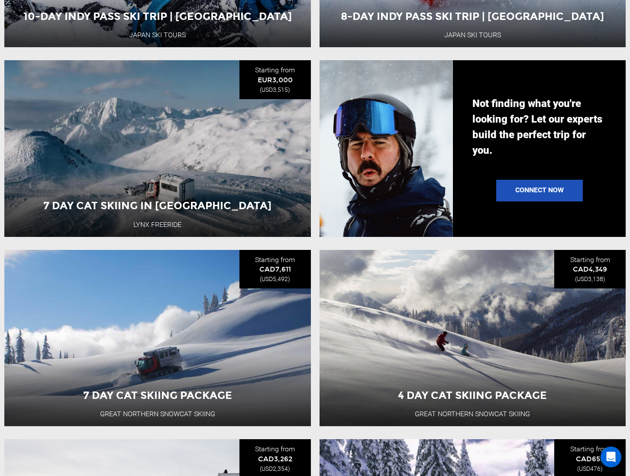
scroll to position [1067, 0]
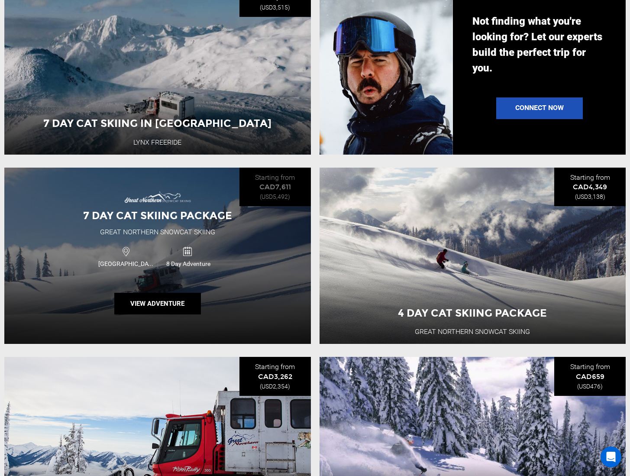
click at [234, 241] on div "7 Day Cat Skiing Package Great Northern Snowcat Skiing Canada 8 Day Adventure V…" at bounding box center [157, 256] width 306 height 176
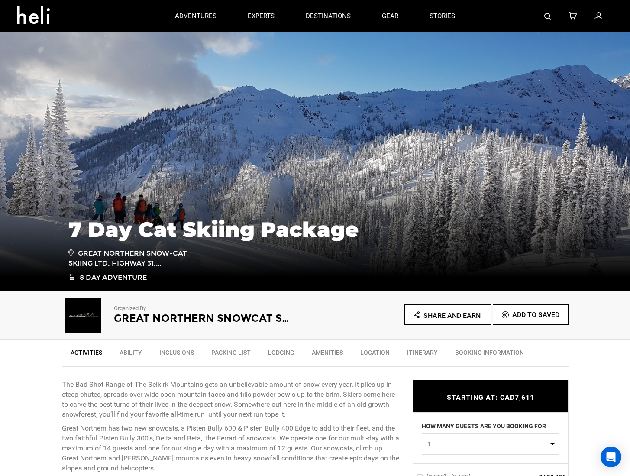
scroll to position [151, 0]
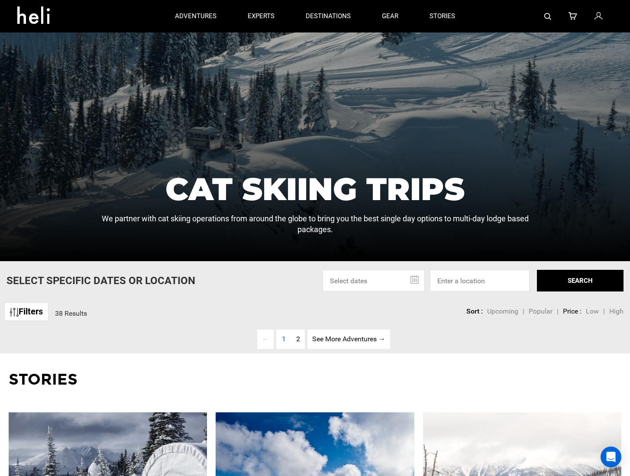
scroll to position [197, 0]
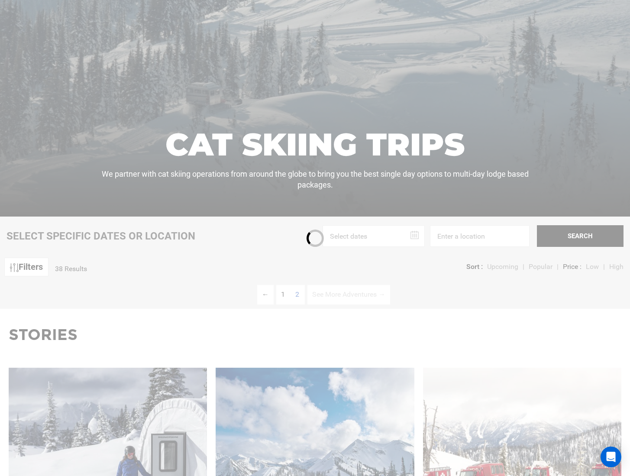
click at [382, 235] on div at bounding box center [315, 238] width 630 height 476
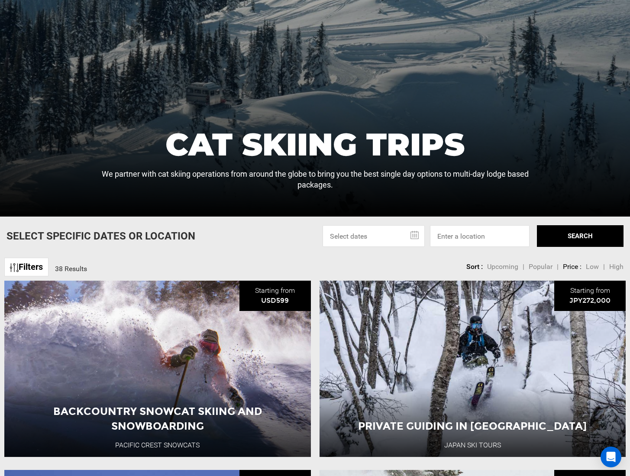
click at [374, 234] on input "text" at bounding box center [374, 236] width 102 height 22
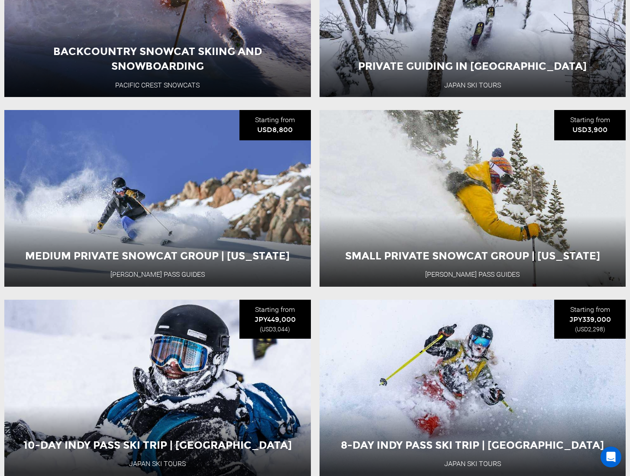
scroll to position [601, 0]
